Goal: Task Accomplishment & Management: Manage account settings

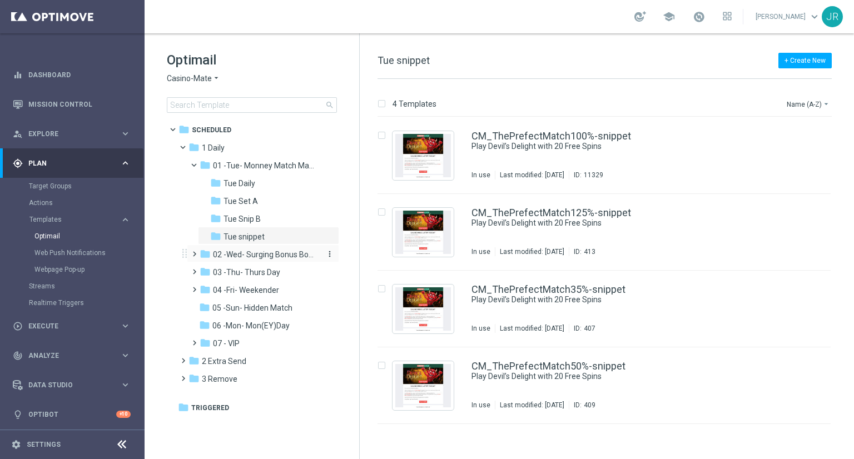
click at [269, 256] on span "02 -Wed- Surging Bonus Booster" at bounding box center [265, 255] width 105 height 10
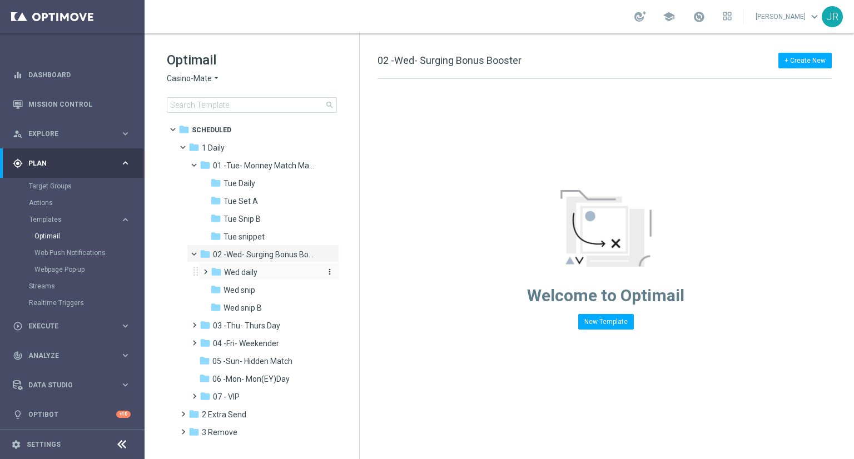
click at [256, 279] on div "folder Wed daily more_vert" at bounding box center [268, 271] width 141 height 18
click at [257, 276] on div "folder Wed daily" at bounding box center [265, 272] width 109 height 13
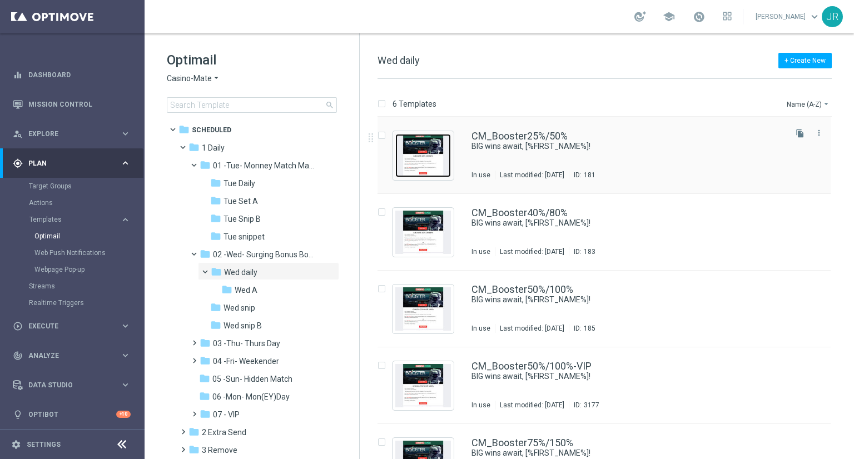
click at [429, 159] on img "Press SPACE to select this row." at bounding box center [423, 155] width 56 height 43
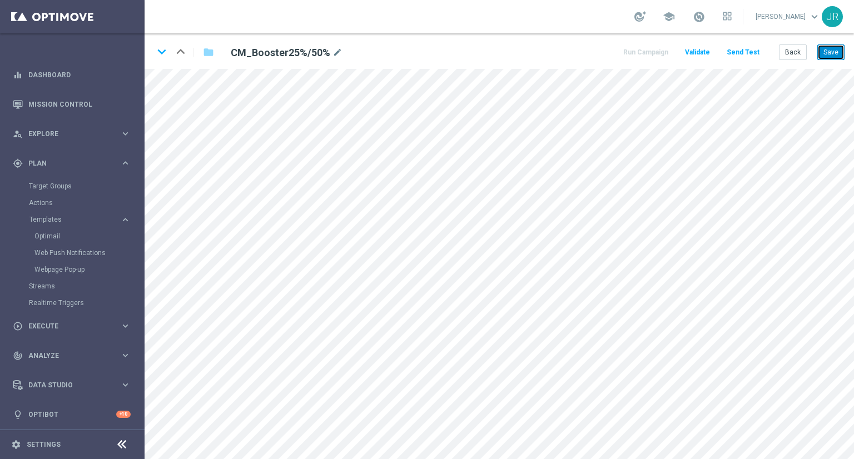
click at [830, 52] on button "Save" at bounding box center [830, 52] width 27 height 16
click at [832, 54] on button "Save" at bounding box center [830, 52] width 27 height 16
click at [827, 54] on button "Save" at bounding box center [830, 52] width 27 height 16
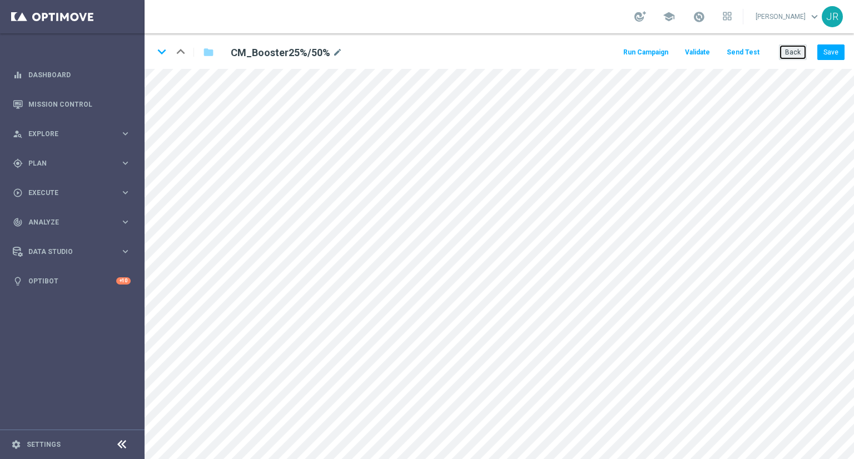
click at [796, 47] on button "Back" at bounding box center [793, 52] width 28 height 16
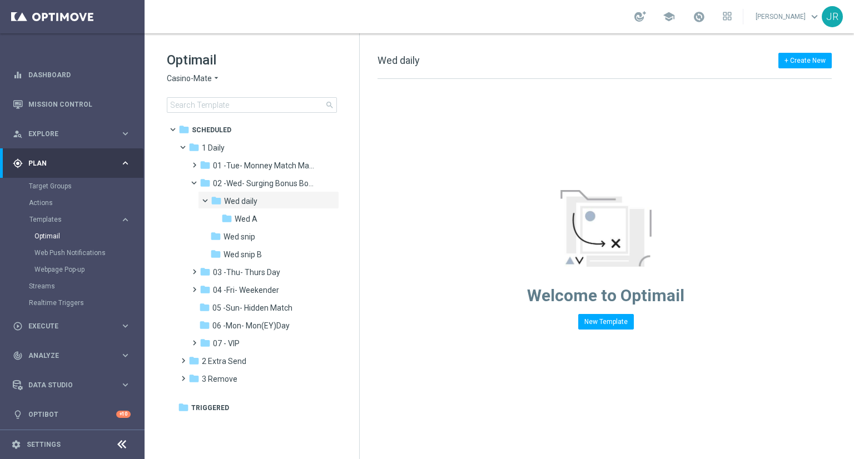
click at [179, 75] on span "Casino-Mate" at bounding box center [189, 78] width 45 height 11
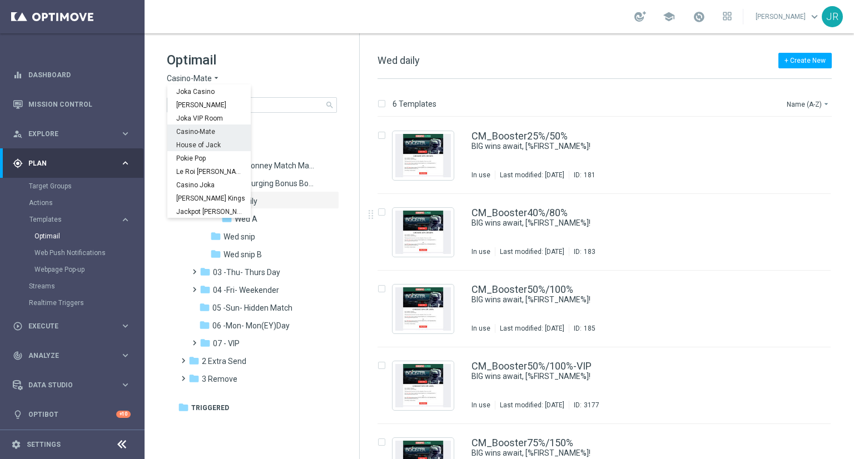
click at [0, 0] on span "House of Jack" at bounding box center [0, 0] width 0 height 0
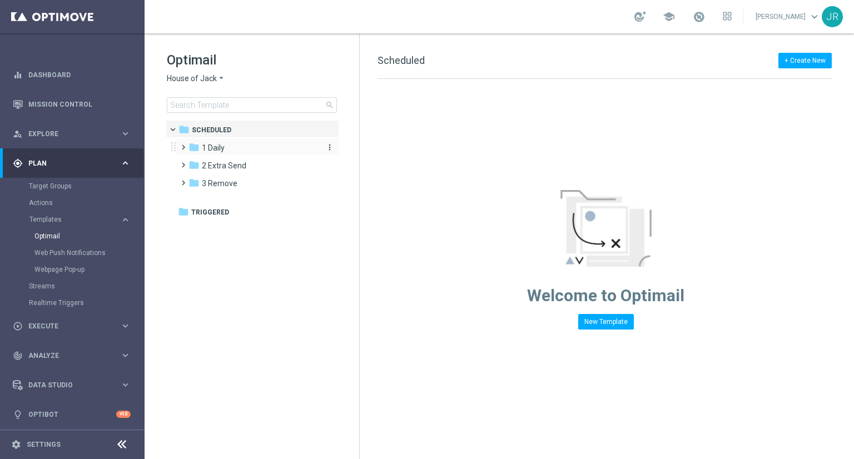
click at [236, 152] on div "folder 1 Daily" at bounding box center [253, 148] width 128 height 13
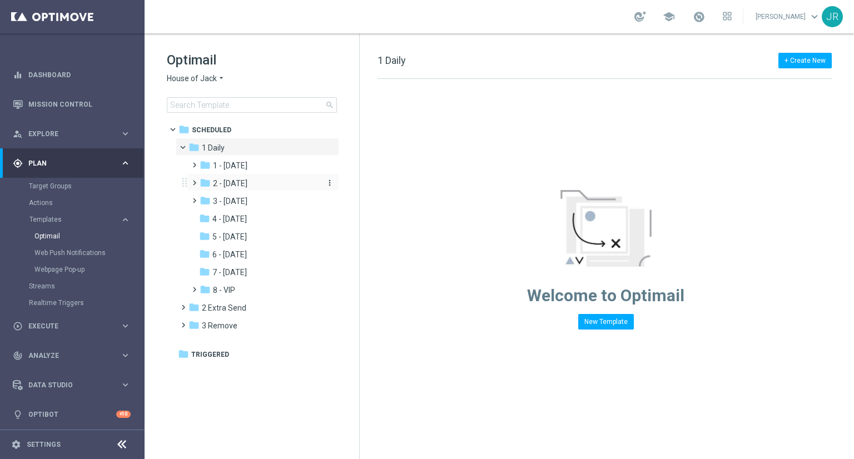
click at [236, 187] on span "2 - [DATE]" at bounding box center [230, 184] width 34 height 10
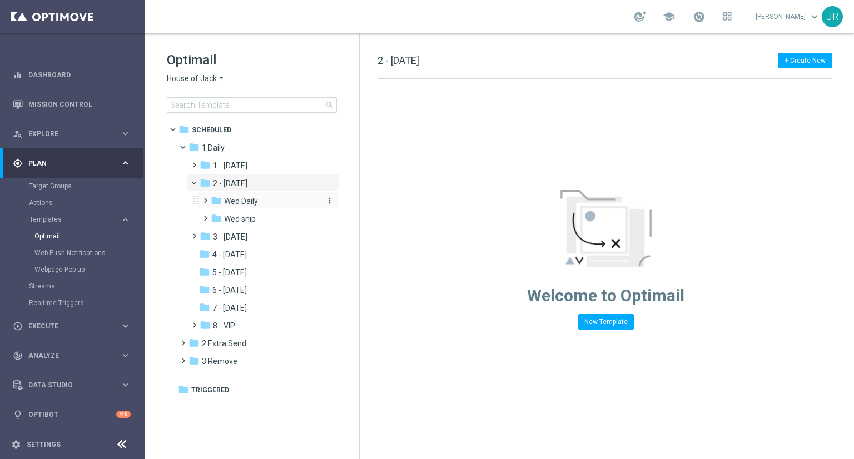
click at [253, 202] on span "Wed Daily" at bounding box center [241, 201] width 34 height 10
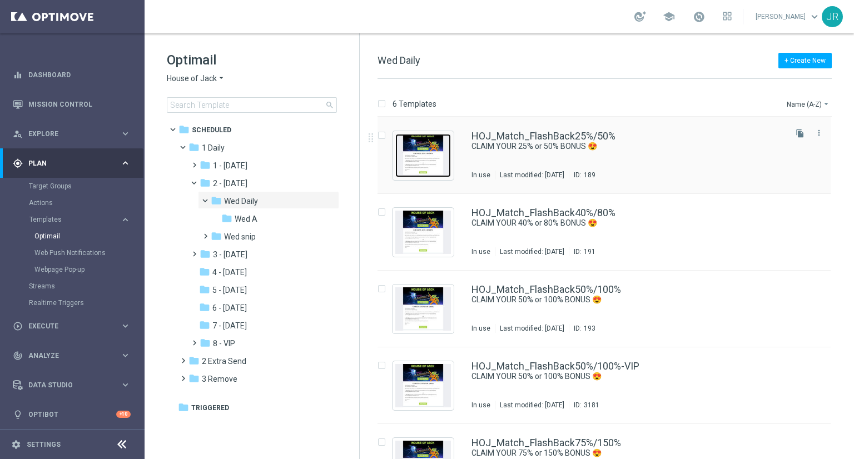
click at [418, 156] on img "Press SPACE to select this row." at bounding box center [423, 155] width 56 height 43
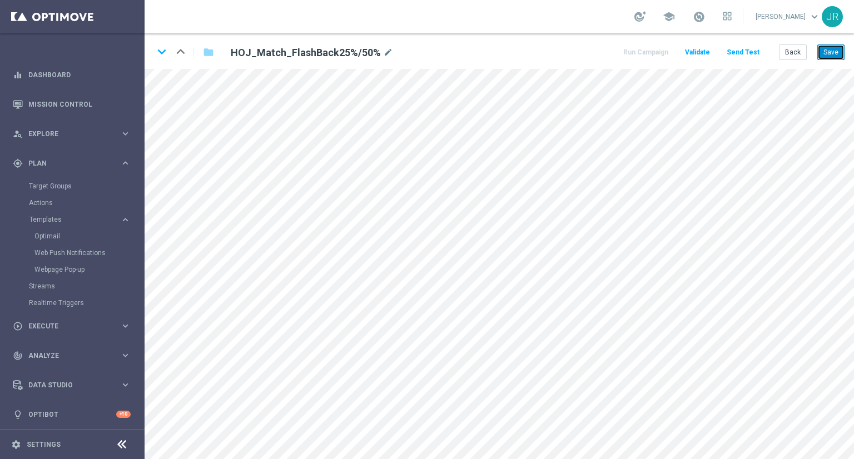
click at [829, 45] on button "Save" at bounding box center [830, 52] width 27 height 16
click at [825, 48] on button "Save" at bounding box center [830, 52] width 27 height 16
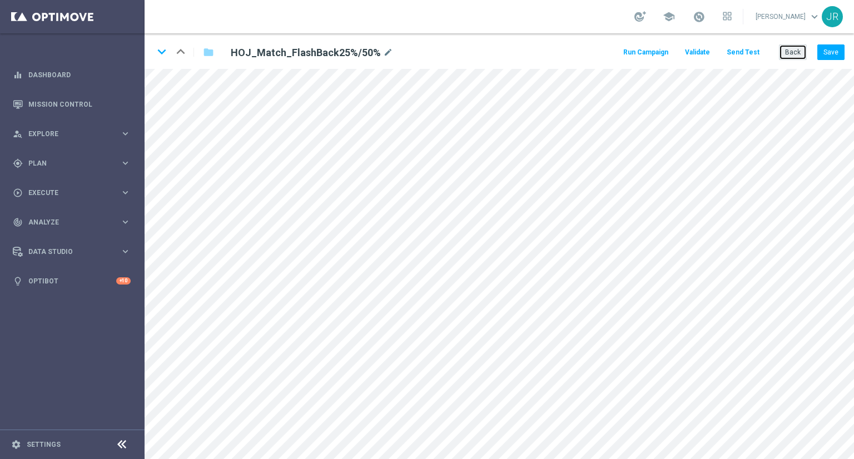
click at [795, 48] on button "Back" at bounding box center [793, 52] width 28 height 16
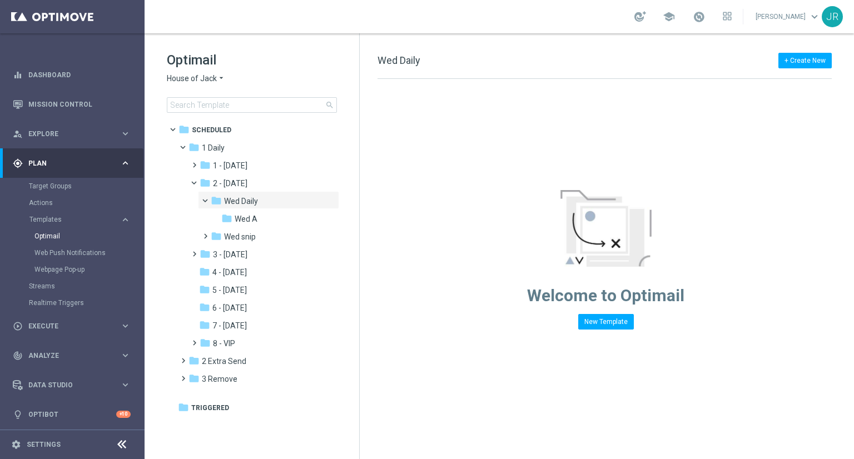
click at [184, 80] on span "House of Jack" at bounding box center [192, 78] width 50 height 11
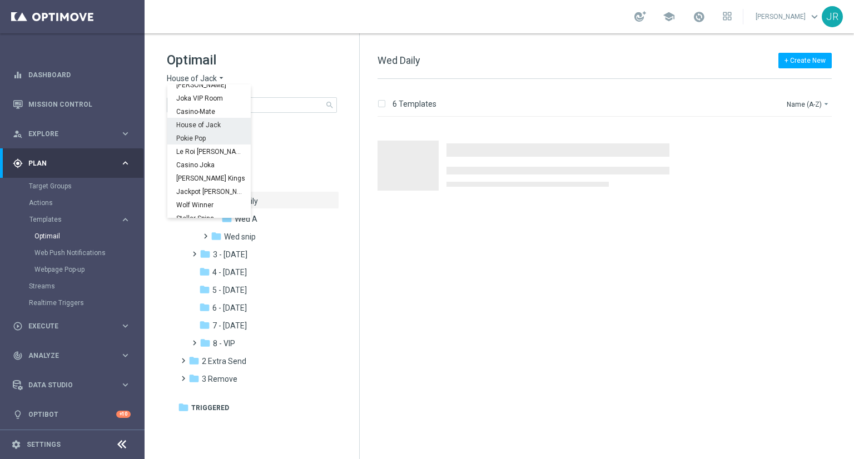
scroll to position [40, 0]
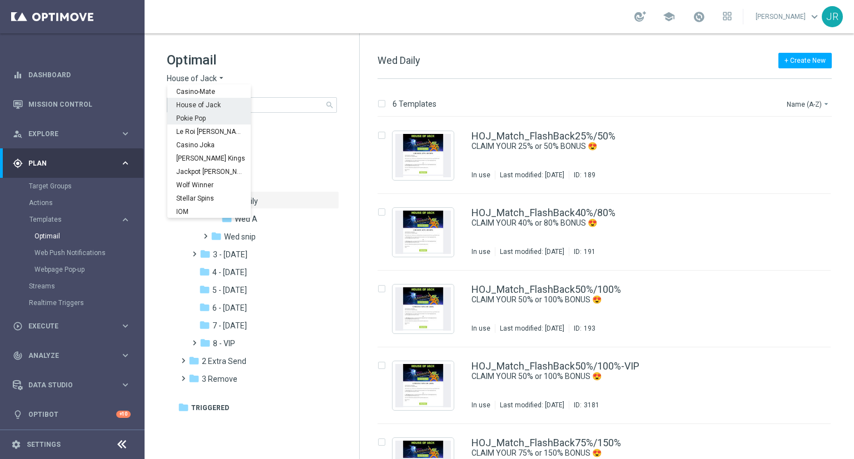
click at [0, 0] on span "Pokie Pop" at bounding box center [0, 0] width 0 height 0
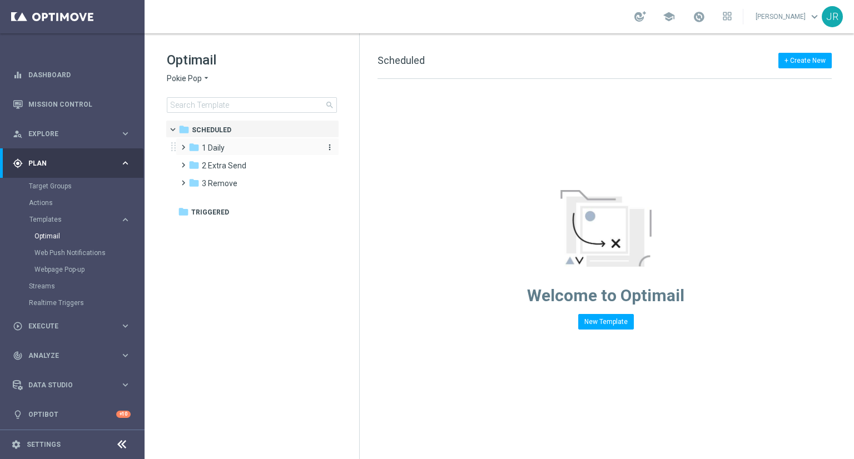
click at [220, 147] on span "1 Daily" at bounding box center [213, 148] width 23 height 10
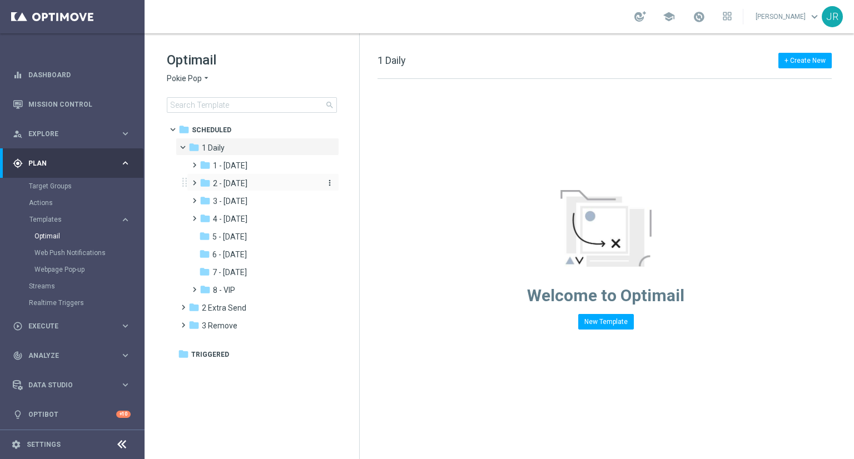
click at [240, 183] on span "2 - [DATE]" at bounding box center [230, 184] width 34 height 10
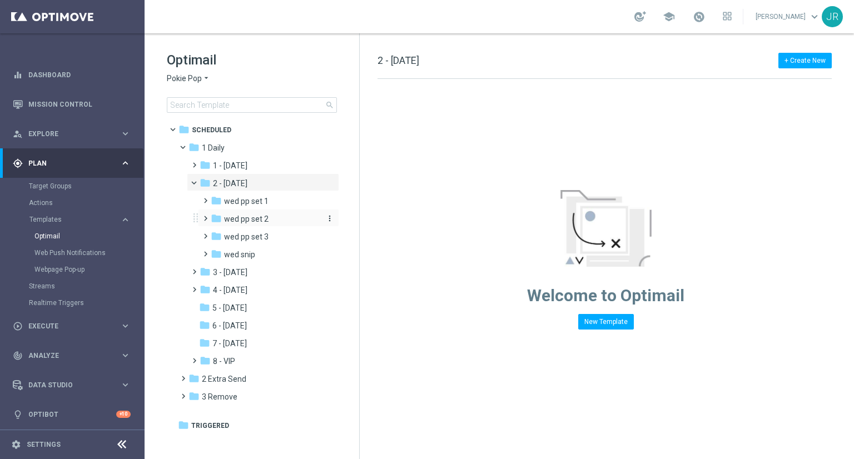
click at [247, 213] on div "folder wed pp set 2" at bounding box center [265, 219] width 109 height 13
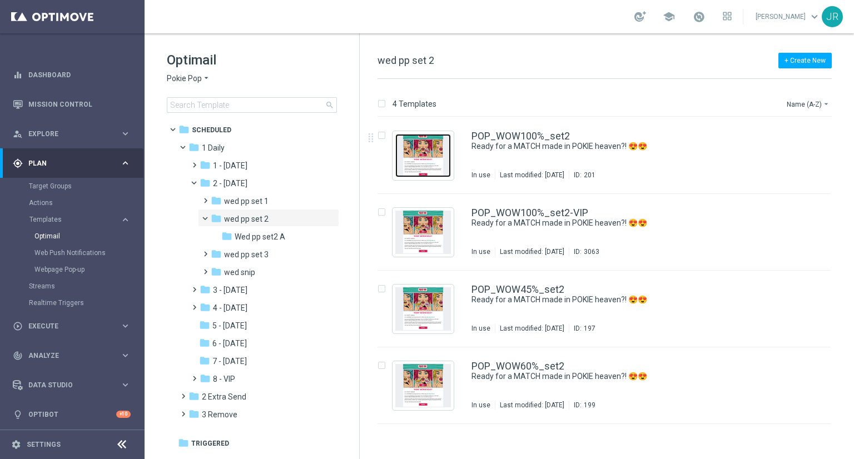
click at [425, 163] on img "Press SPACE to select this row." at bounding box center [423, 155] width 56 height 43
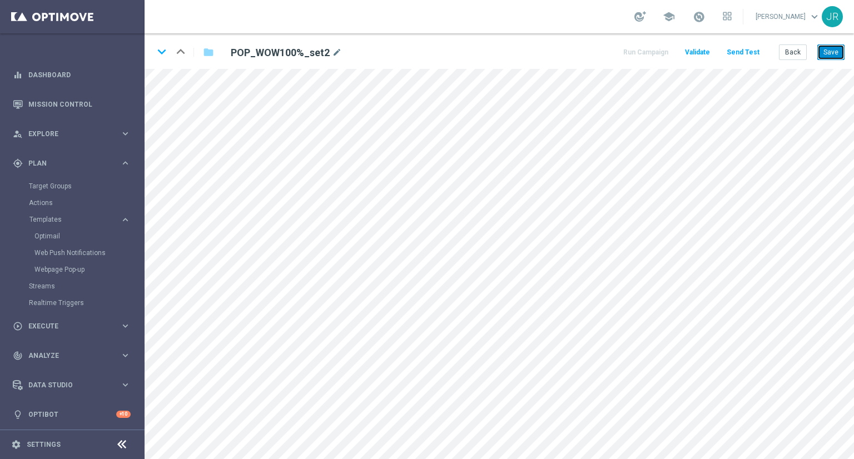
click at [841, 53] on button "Save" at bounding box center [830, 52] width 27 height 16
